Goal: Transaction & Acquisition: Book appointment/travel/reservation

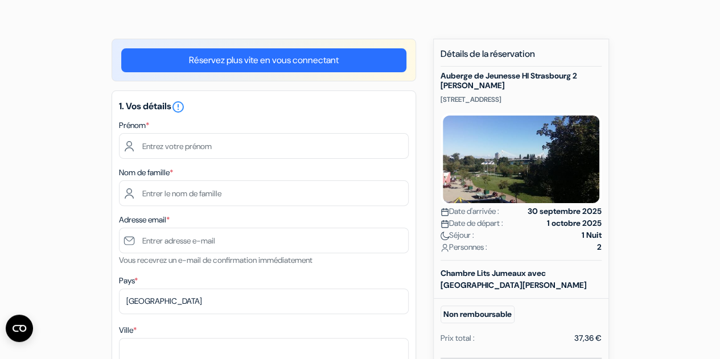
scroll to position [59, 0]
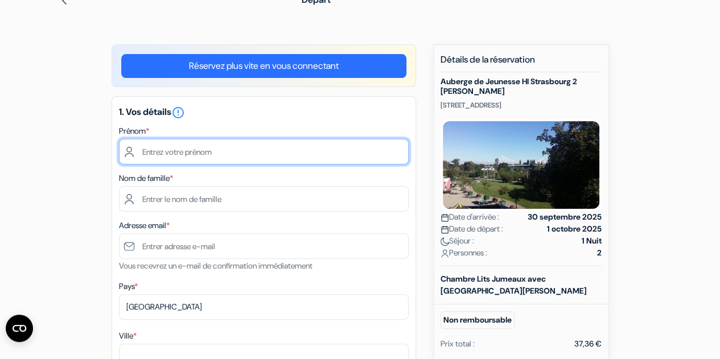
click at [195, 159] on input "text" at bounding box center [264, 152] width 290 height 26
type input "Justine"
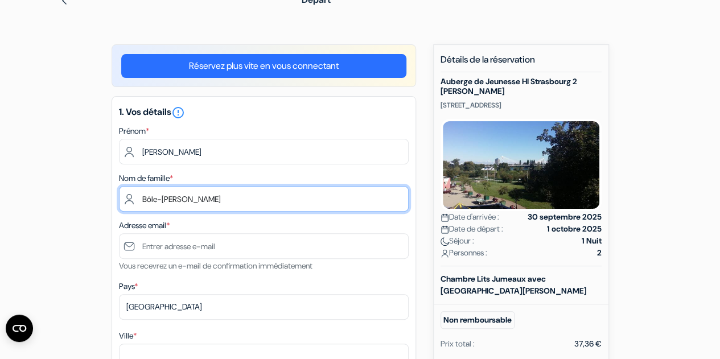
type input "Bôle-Richard"
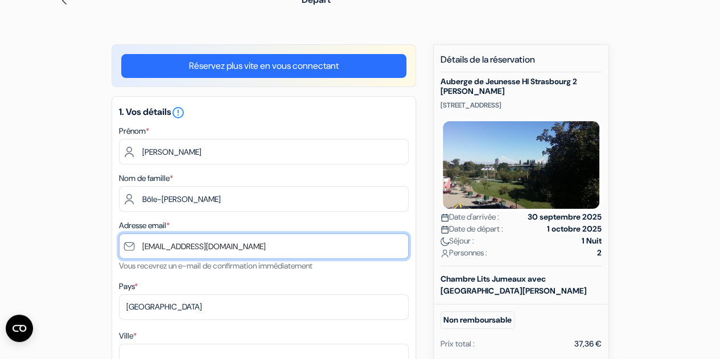
type input "[EMAIL_ADDRESS][DOMAIN_NAME]"
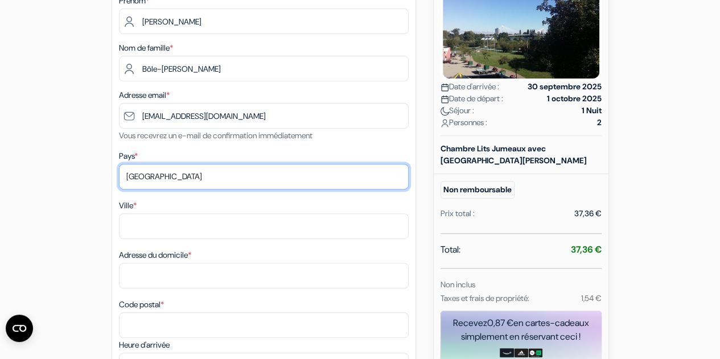
scroll to position [190, 0]
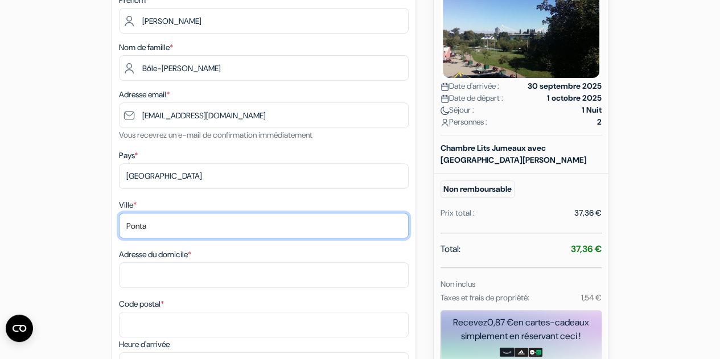
type input "PONTARLIER"
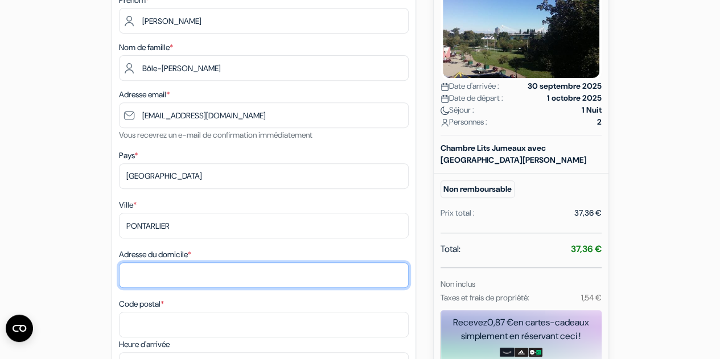
type input "2A Rue de Baumont"
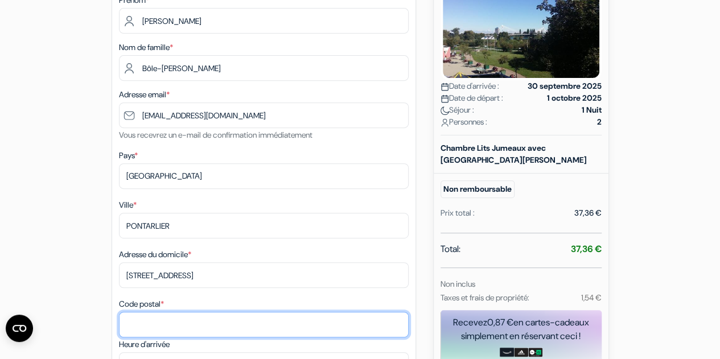
type input "25300"
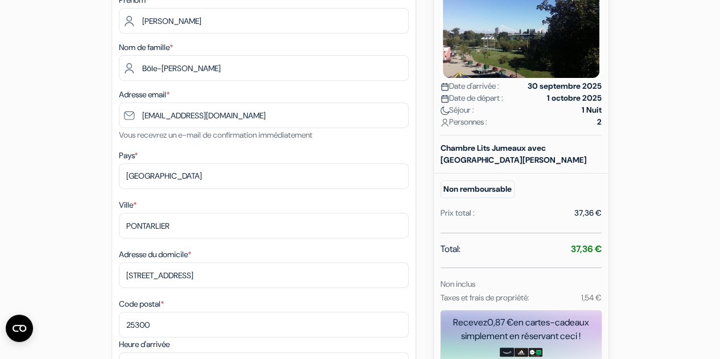
type input "0786107015"
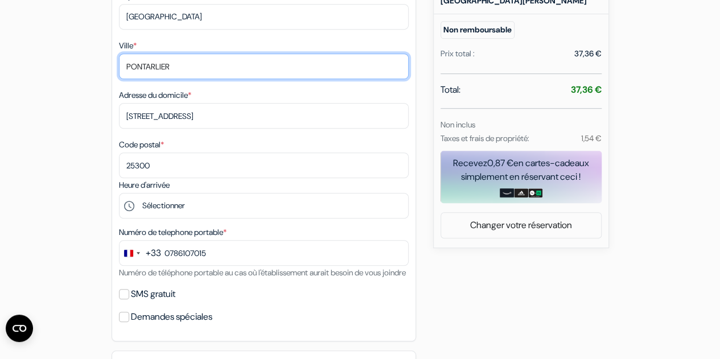
scroll to position [350, 0]
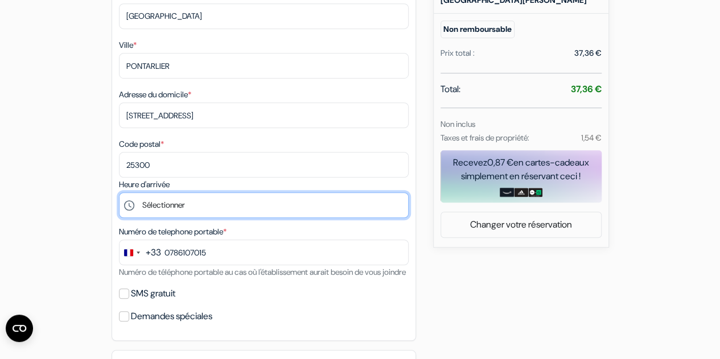
click at [168, 210] on select "Sélectionner 16:00 17:00 18:00 19:00 20:00 21:00 22:00 23:00" at bounding box center [264, 205] width 290 height 26
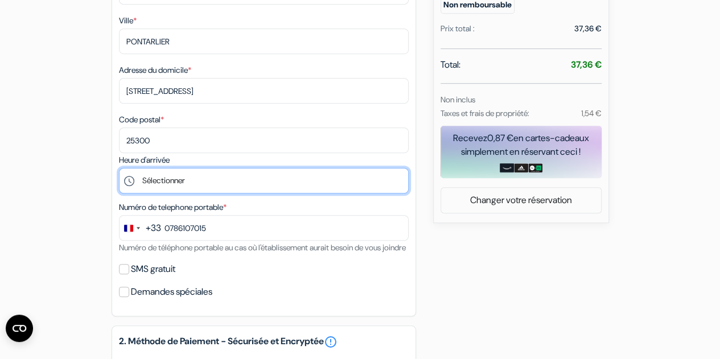
scroll to position [378, 0]
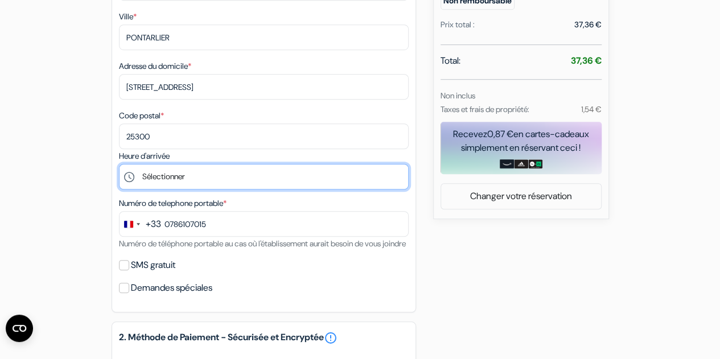
click at [179, 175] on select "Sélectionner 16:00 17:00 18:00 19:00 20:00 21:00 22:00 23:00" at bounding box center [264, 177] width 290 height 26
select select "19"
click at [119, 166] on select "Sélectionner 16:00 17:00 18:00 19:00 20:00 21:00 22:00 23:00" at bounding box center [264, 177] width 290 height 26
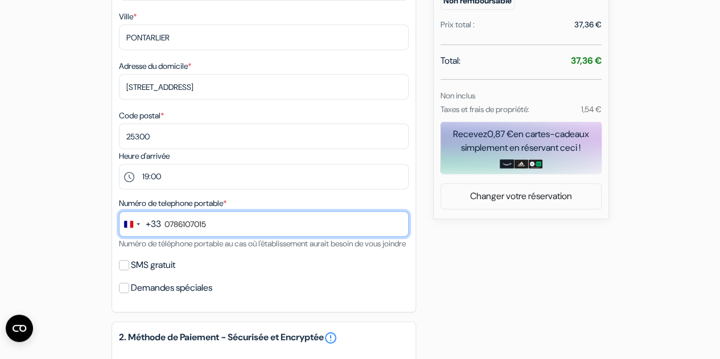
drag, startPoint x: 223, startPoint y: 230, endPoint x: 102, endPoint y: 224, distance: 120.8
click at [102, 224] on div "add_box Auberge de Jeunesse HI Strasbourg 2 Rives 9 Rue des Cavaliers, Strasbou…" at bounding box center [360, 180] width 649 height 911
type input "0647609201"
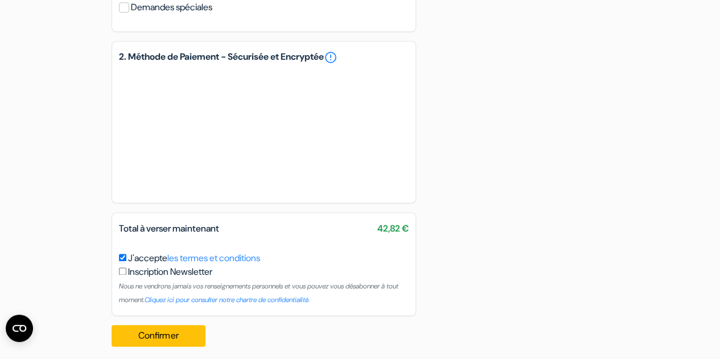
scroll to position [682, 0]
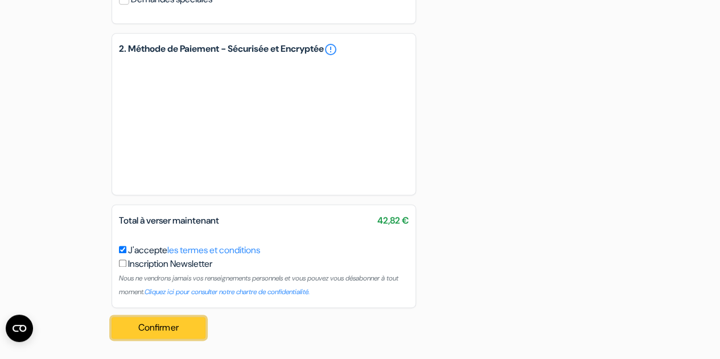
click at [171, 328] on button "Confirmer Loading..." at bounding box center [159, 328] width 94 height 22
